Goal: Task Accomplishment & Management: Use online tool/utility

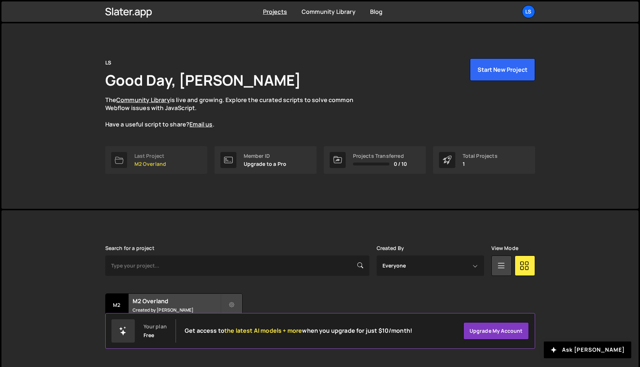
click at [151, 158] on div "Last Project" at bounding box center [150, 156] width 32 height 6
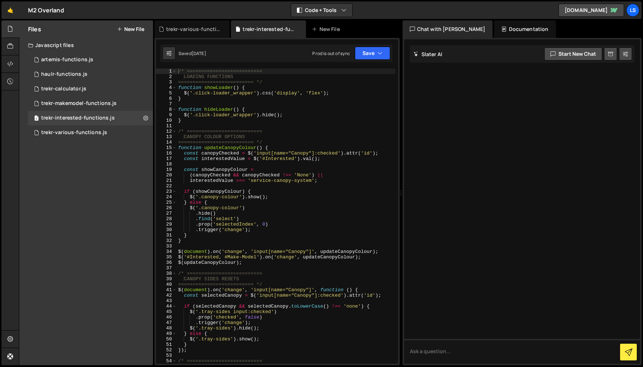
click at [268, 202] on div "/* ========================== LOADING FUNCTIONS ========================== */ f…" at bounding box center [286, 222] width 219 height 306
type textarea "updateOptionsVisibility();"
